Goal: Task Accomplishment & Management: Manage account settings

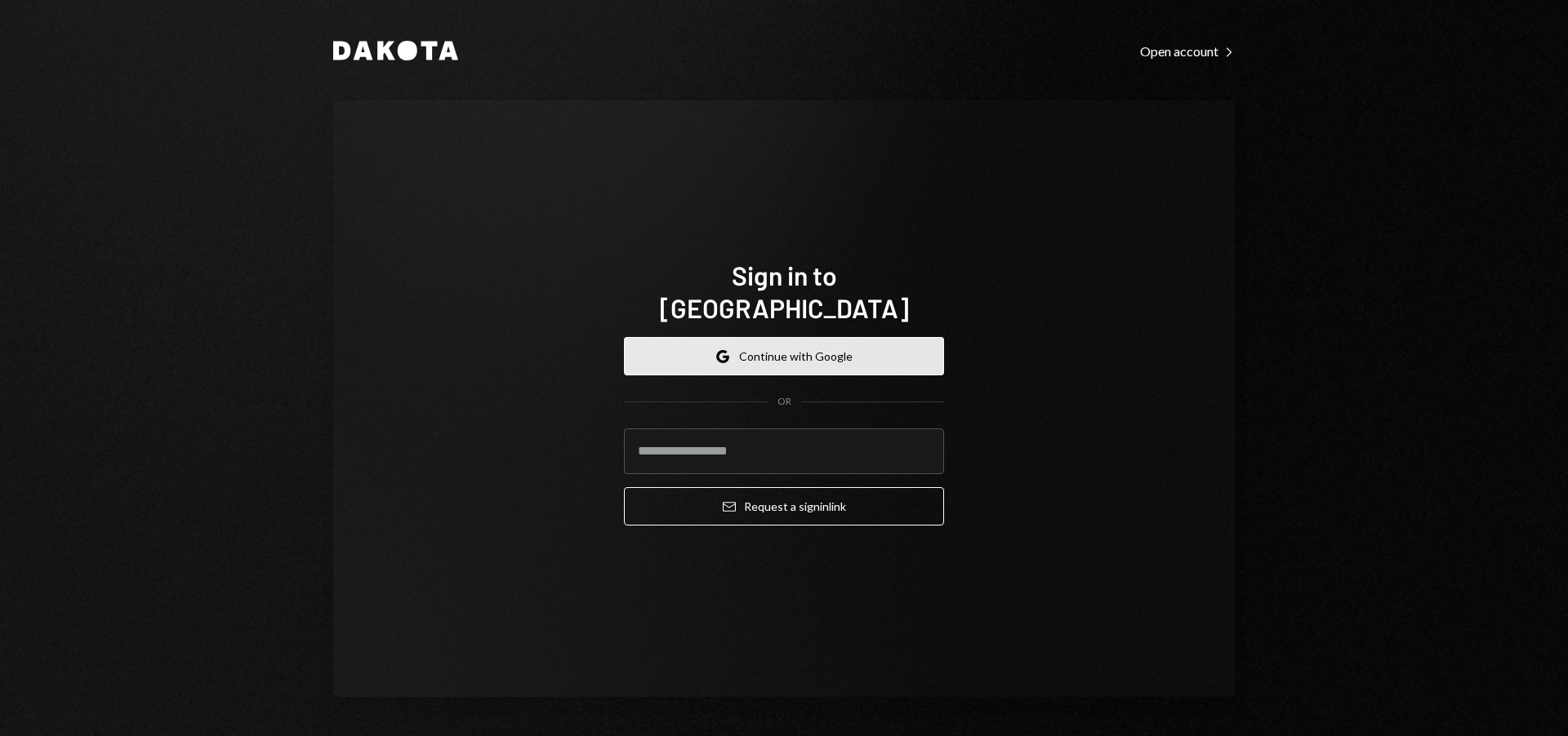
click at [811, 340] on button "Google Continue with Google" at bounding box center [784, 357] width 320 height 38
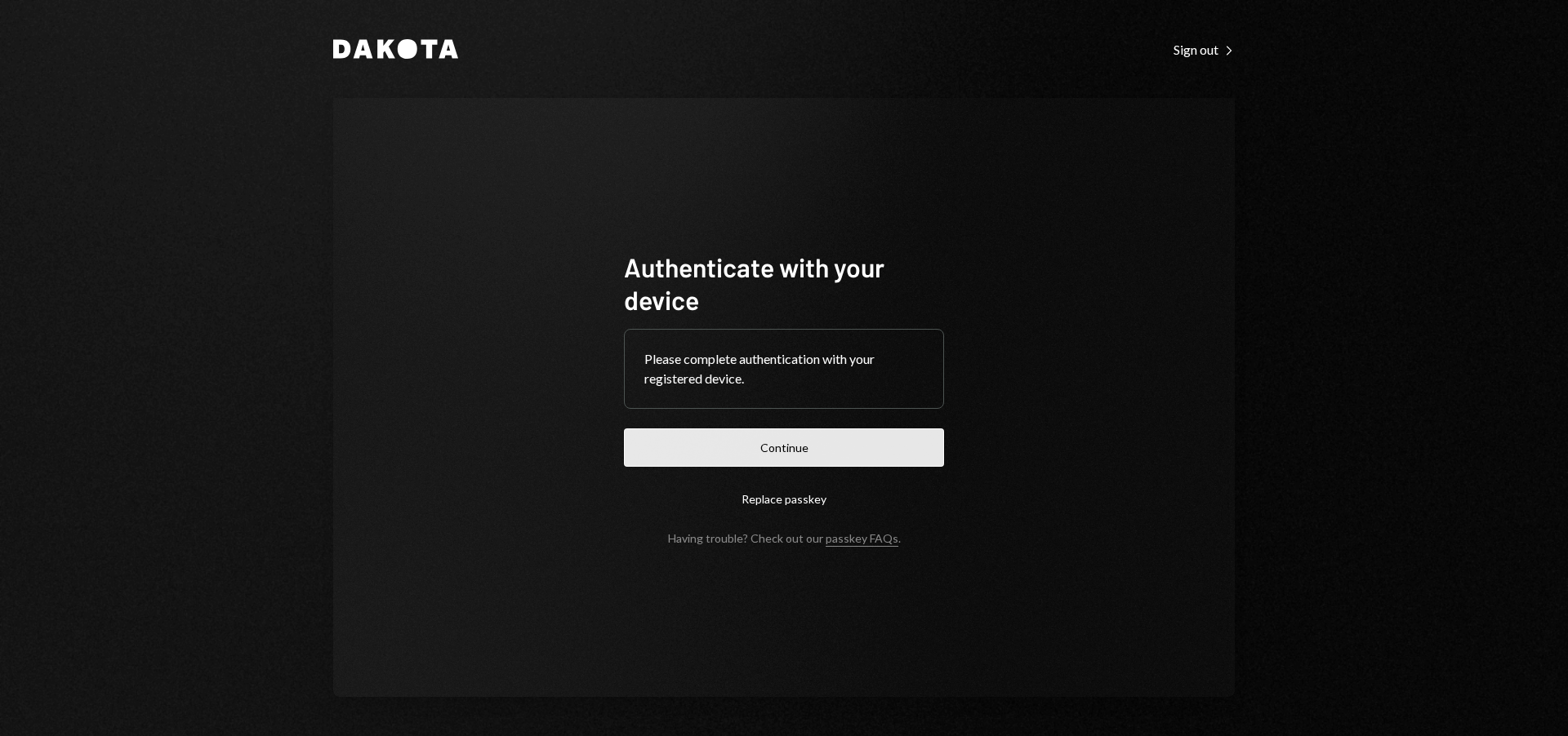
click at [836, 446] on button "Continue" at bounding box center [784, 448] width 320 height 38
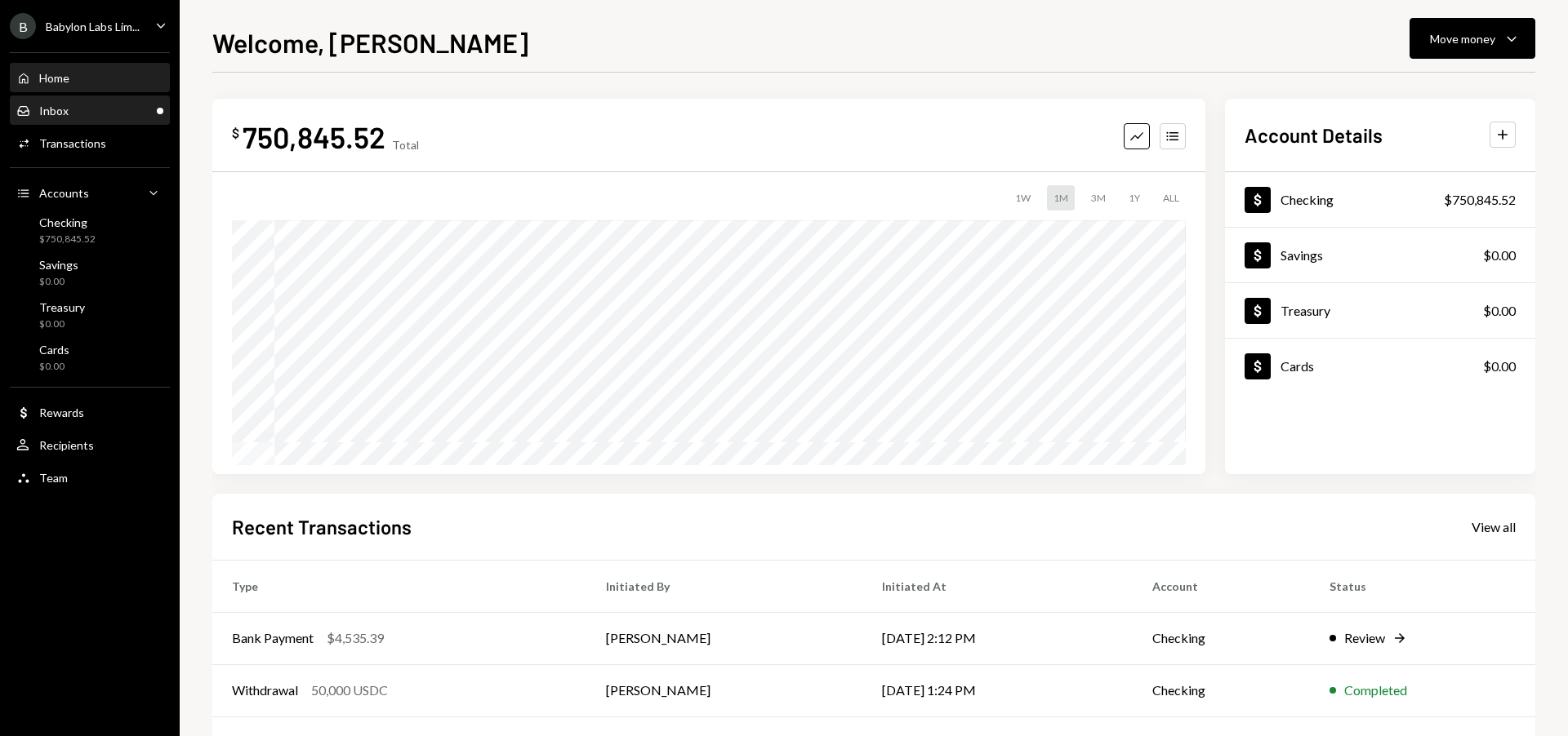
click at [99, 100] on div "Inbox Inbox" at bounding box center [90, 111] width 147 height 28
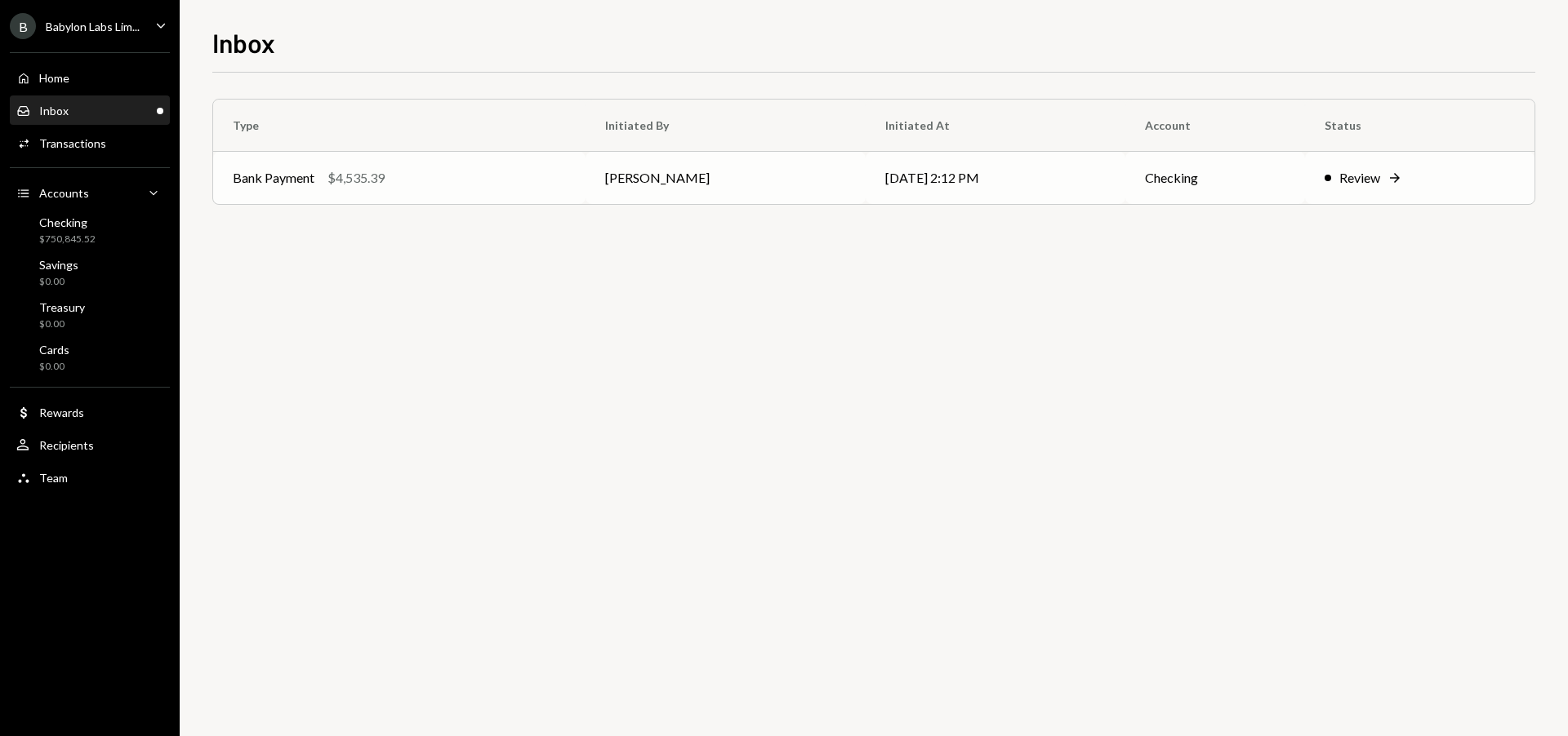
click at [473, 175] on div "Bank Payment $4,535.39" at bounding box center [399, 177] width 333 height 20
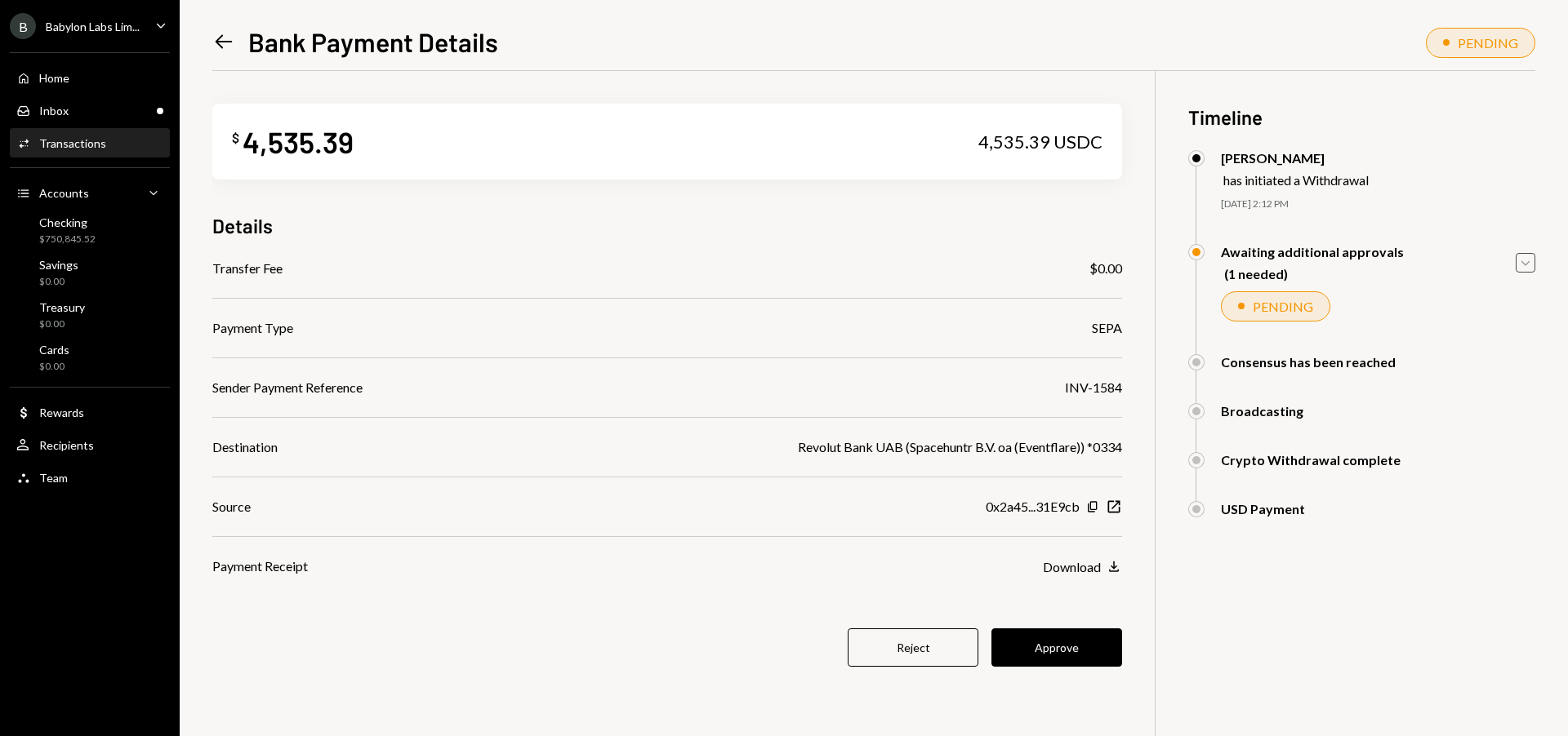
click at [1526, 258] on icon "Caret Down" at bounding box center [1525, 262] width 18 height 18
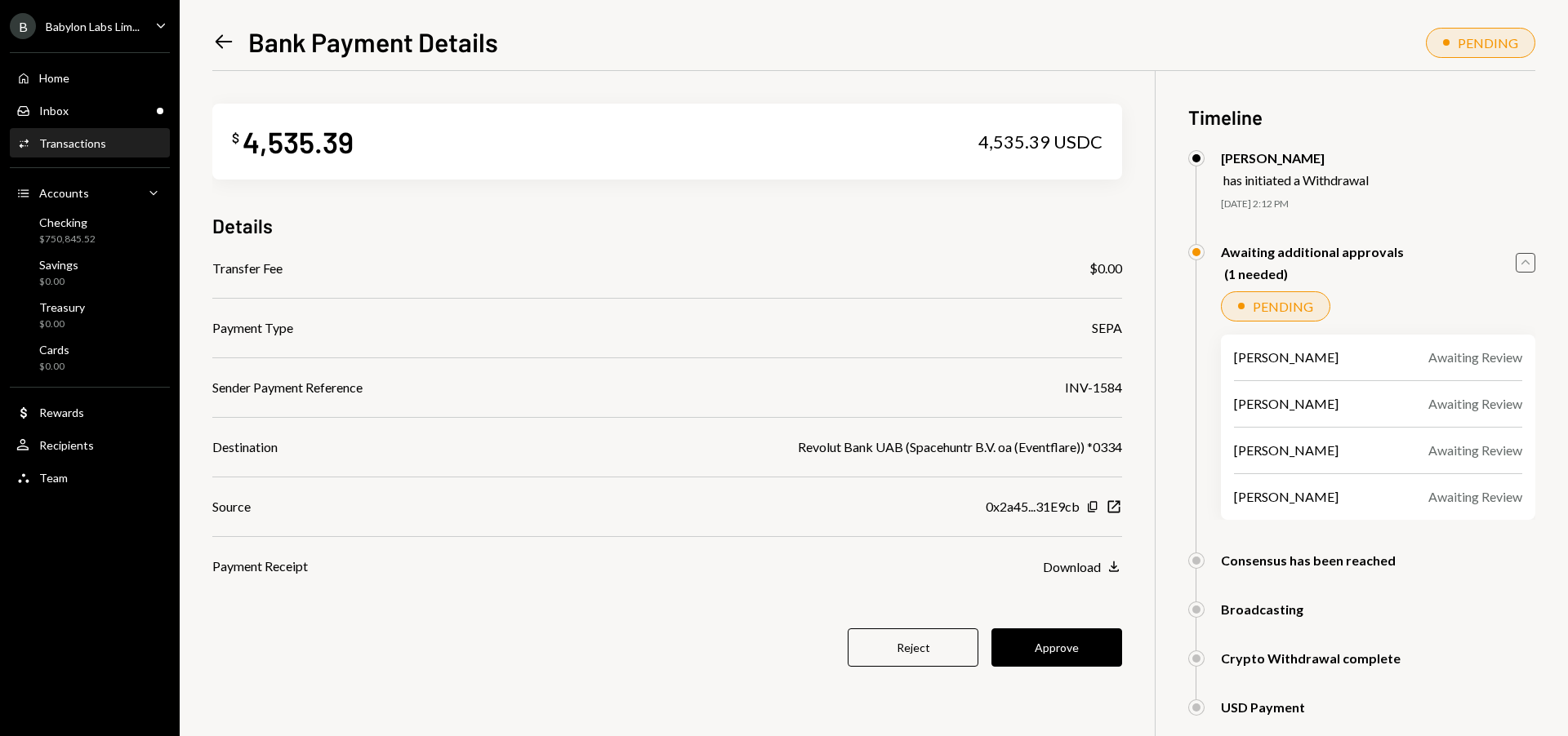
click at [1522, 264] on icon "Caret Up" at bounding box center [1525, 262] width 18 height 18
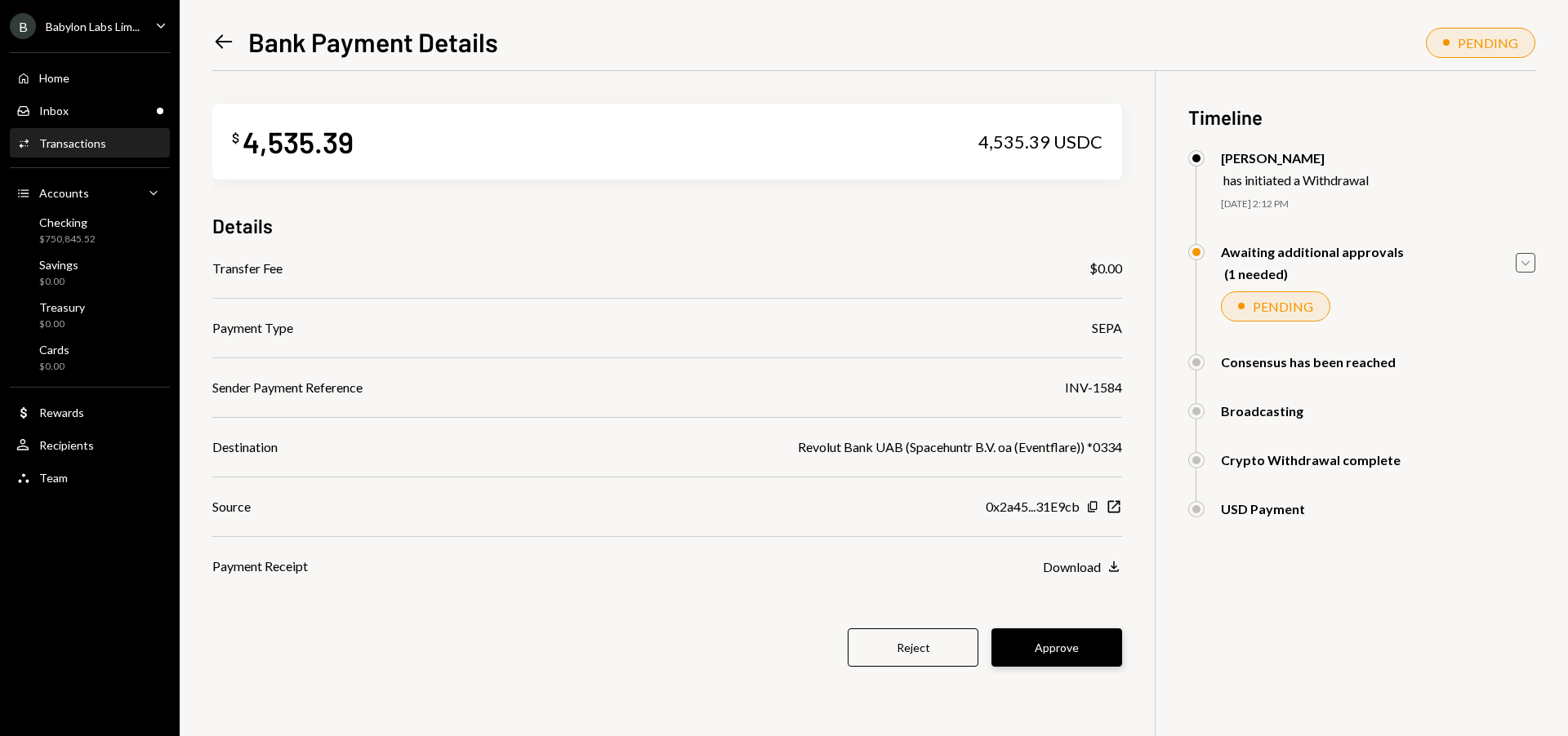
click at [1058, 651] on button "Approve" at bounding box center [1057, 647] width 131 height 38
